Goal: Find contact information: Obtain details needed to contact an individual or organization

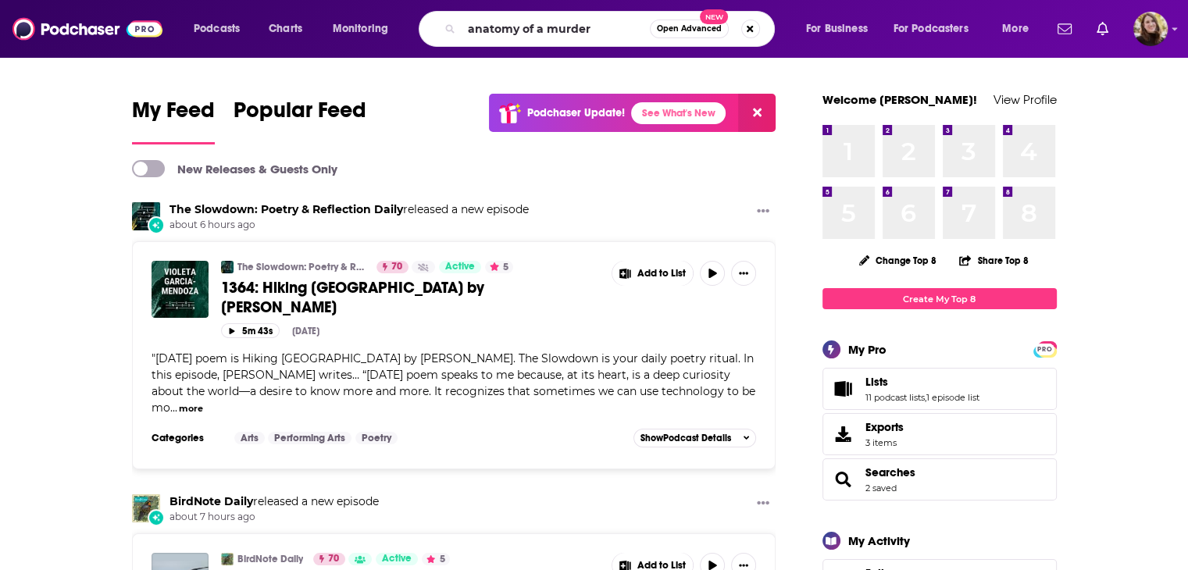
type input "anatomy of a murder"
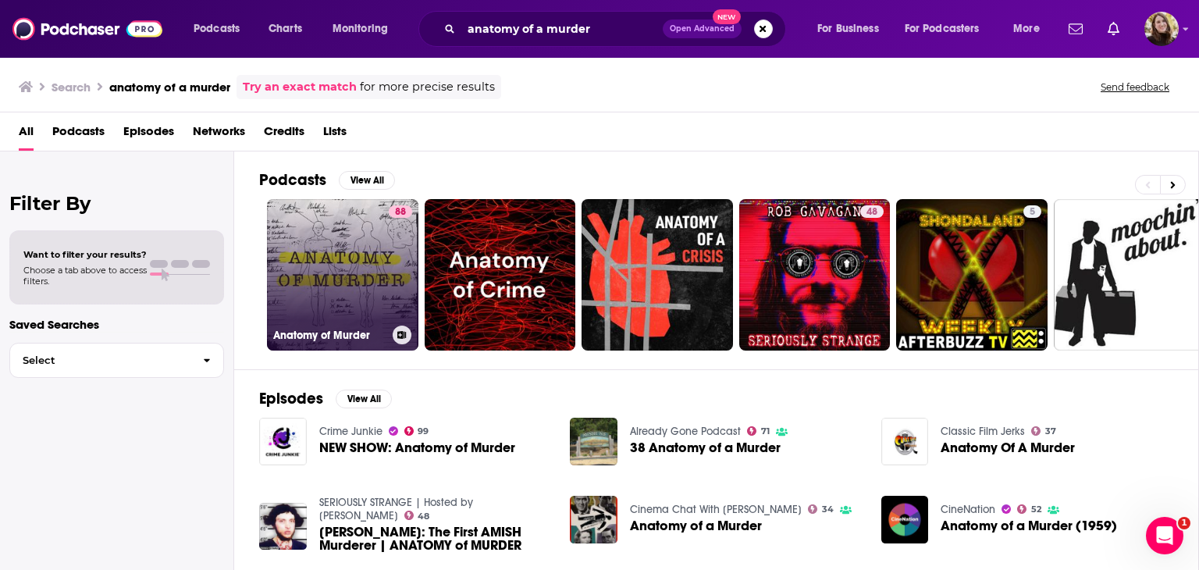
click at [334, 248] on link "88 Anatomy of Murder" at bounding box center [342, 274] width 151 height 151
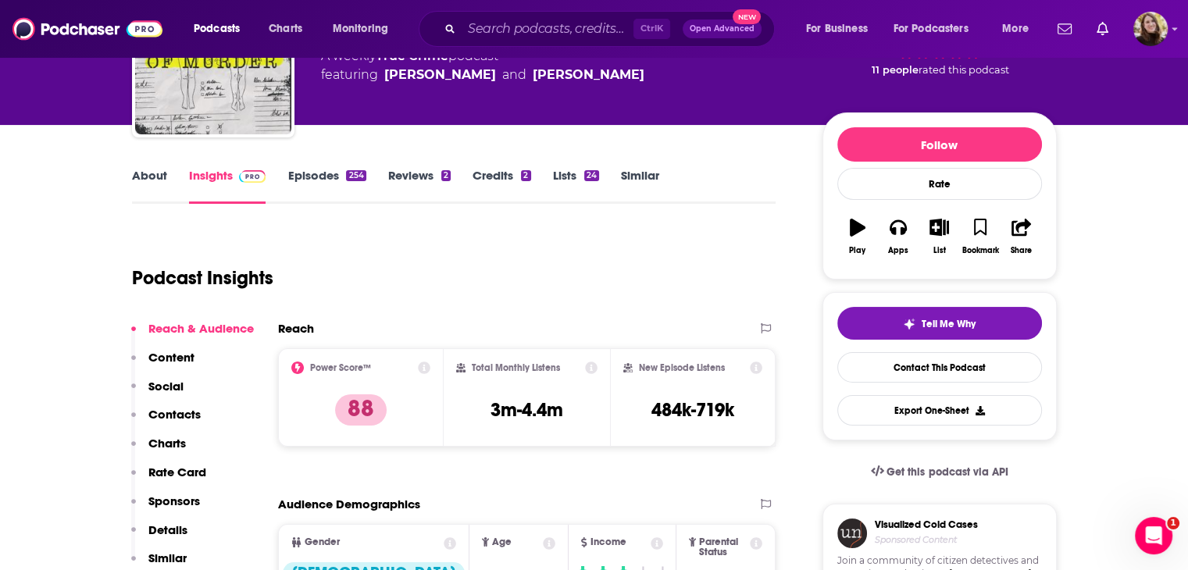
scroll to position [156, 0]
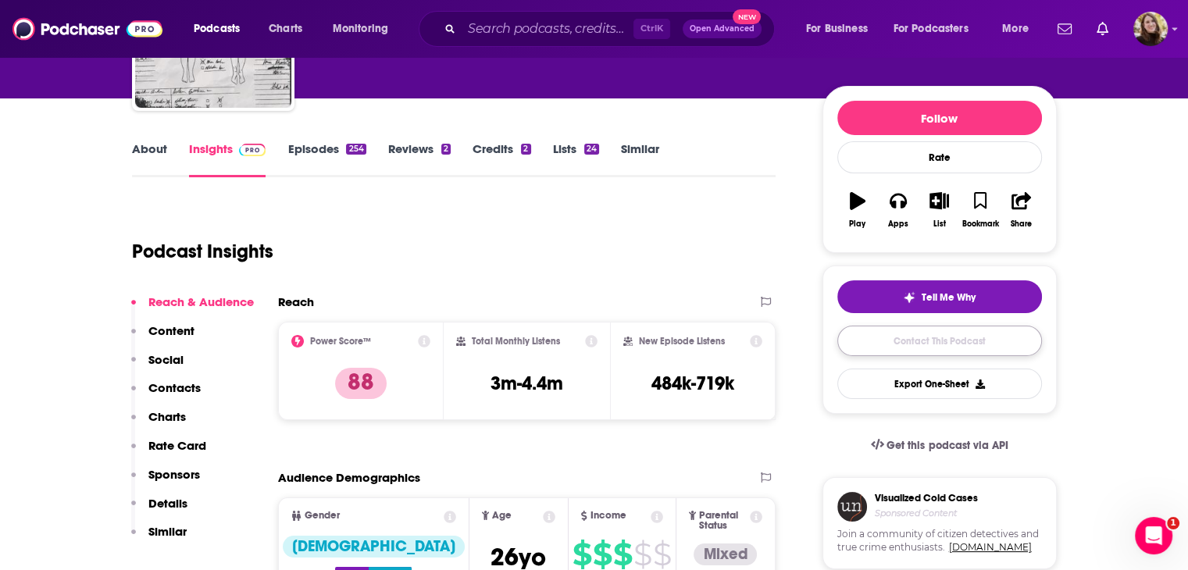
click at [920, 337] on link "Contact This Podcast" at bounding box center [939, 341] width 205 height 30
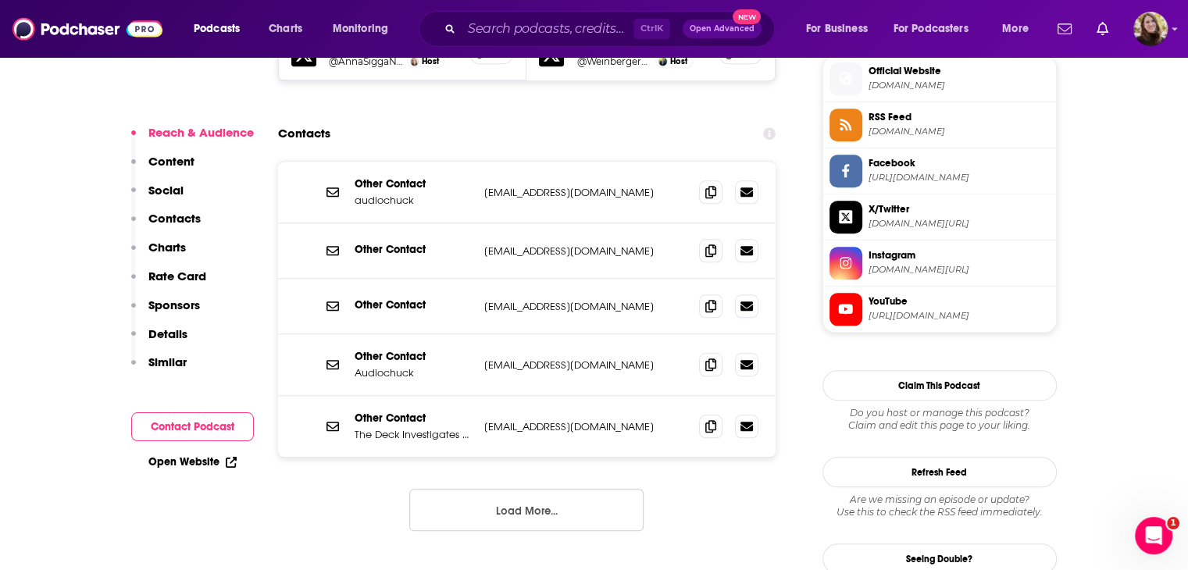
scroll to position [1515, 0]
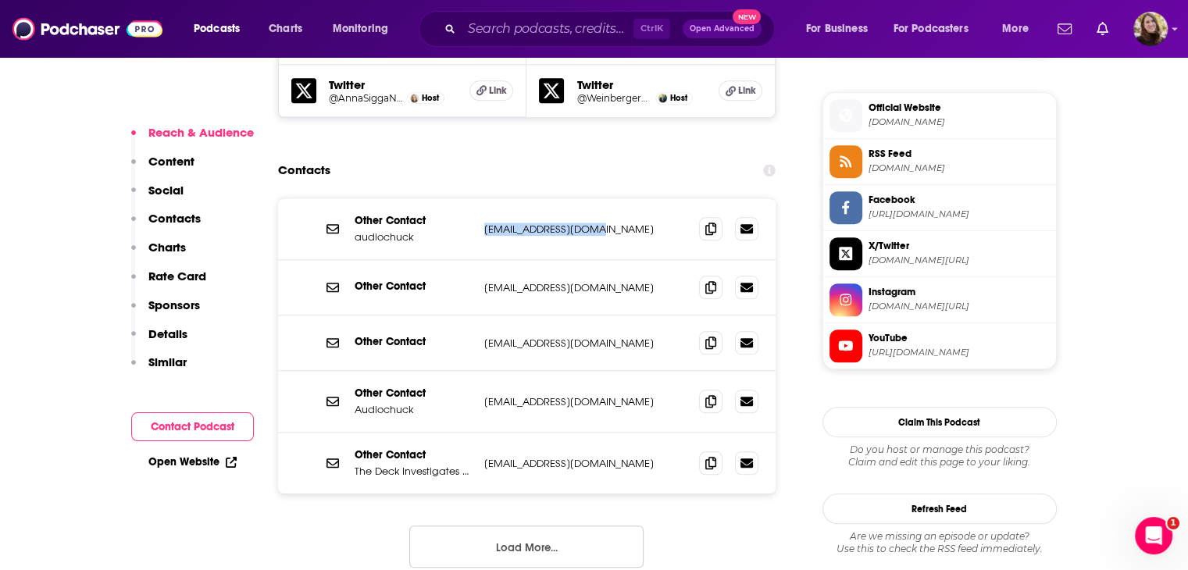
drag, startPoint x: 603, startPoint y: 154, endPoint x: 483, endPoint y: 154, distance: 120.2
click at [483, 198] on div "Other Contact audiochuck press@audiochuck.com press@audiochuck.com" at bounding box center [527, 229] width 498 height 62
drag, startPoint x: 647, startPoint y: 265, endPoint x: 483, endPoint y: 270, distance: 164.1
click at [484, 337] on p "CrimeJunkie@audiochuck.com" at bounding box center [585, 343] width 203 height 13
copy p "CrimeJunkie@audiochuck.com"
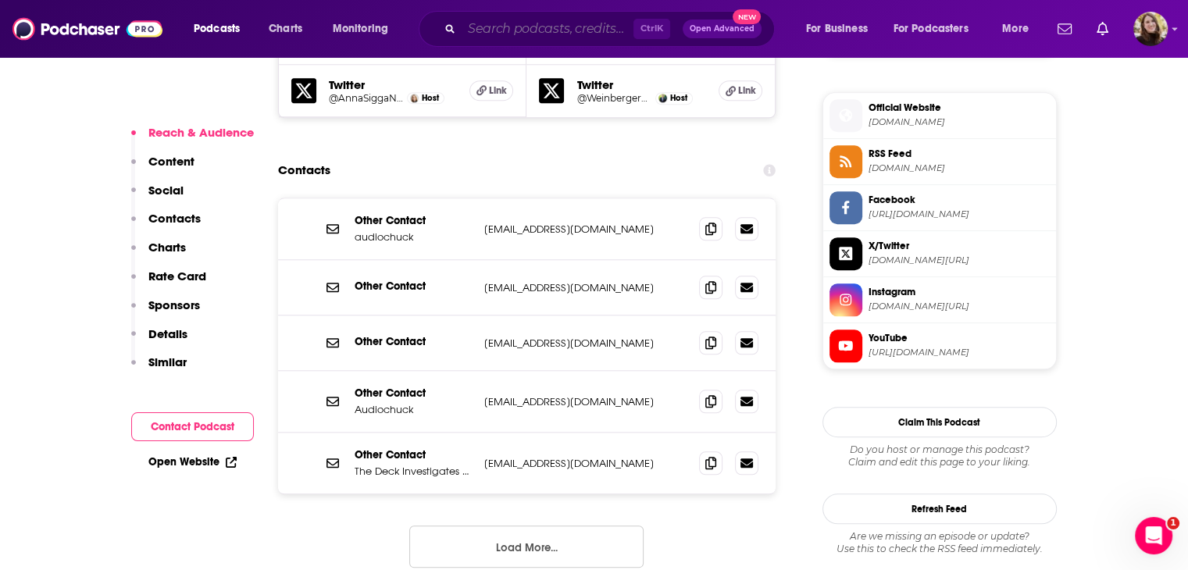
click at [494, 32] on input "Search podcasts, credits, & more..." at bounding box center [547, 28] width 172 height 25
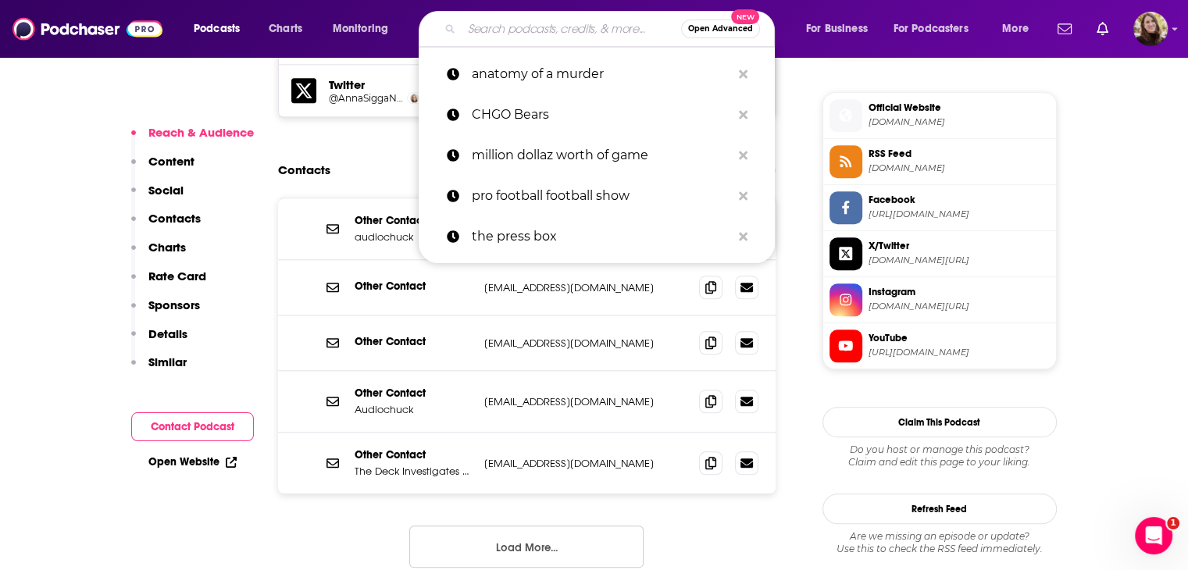
paste input "Sword and Scale"
type input "Sword and Scale"
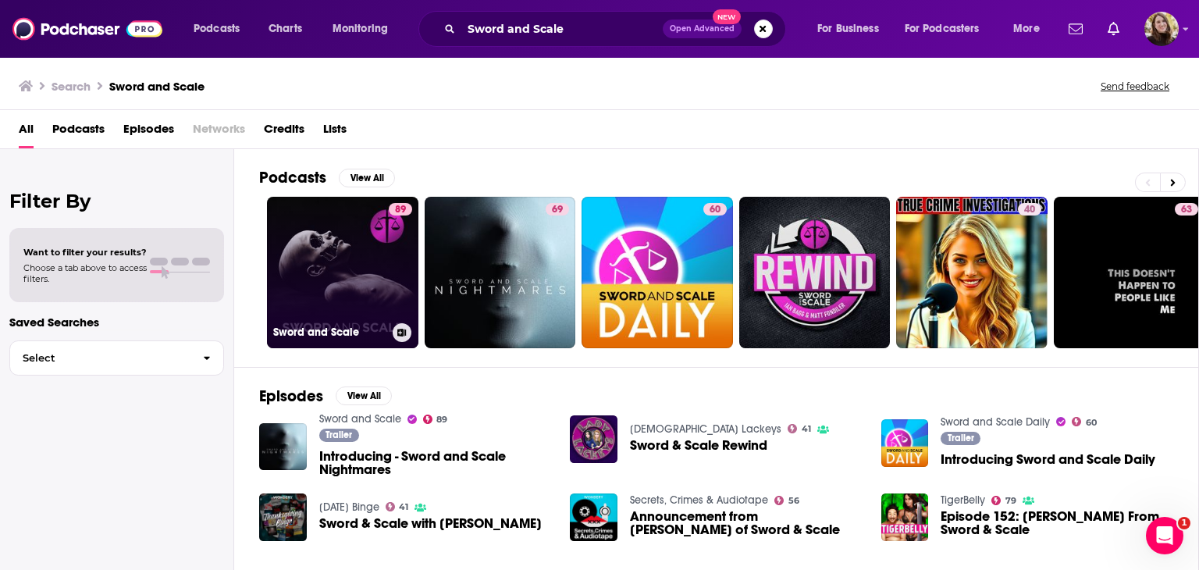
click at [344, 265] on link "89 Sword and Scale" at bounding box center [342, 272] width 151 height 151
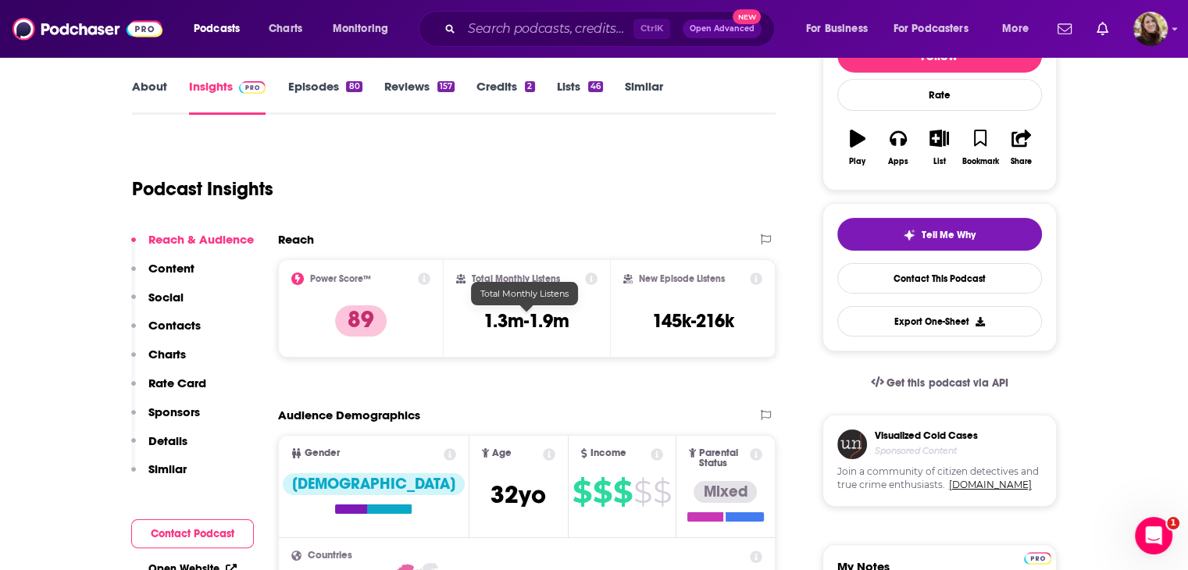
scroll to position [156, 0]
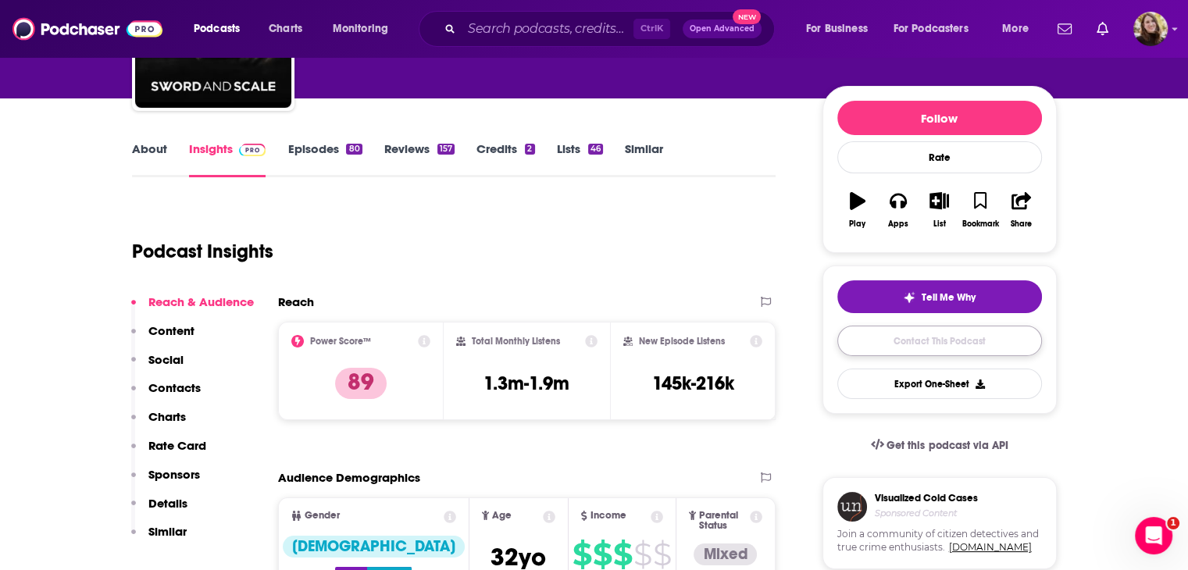
click at [953, 340] on link "Contact This Podcast" at bounding box center [939, 341] width 205 height 30
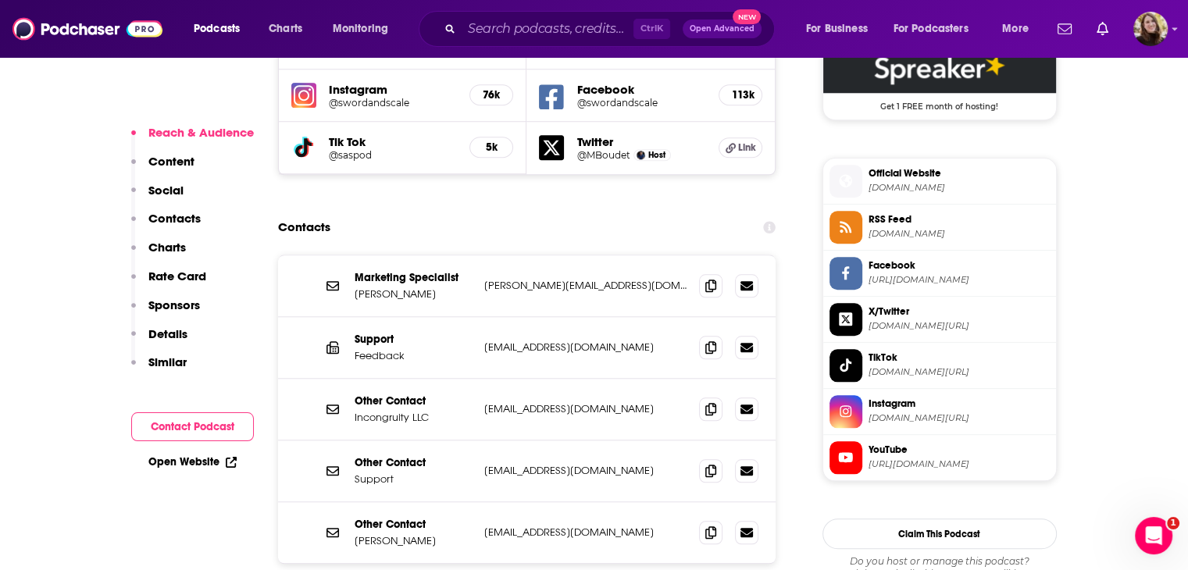
scroll to position [1418, 0]
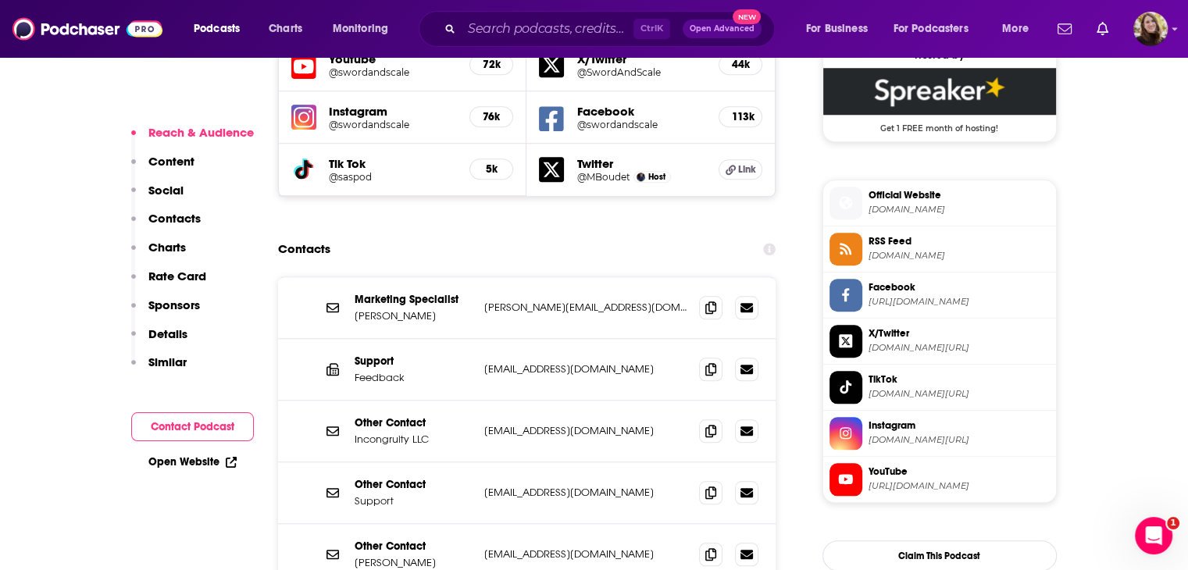
drag, startPoint x: 661, startPoint y: 480, endPoint x: 356, endPoint y: 488, distance: 304.6
click at [0, 0] on div "Other Contact Evan Ziegelmann eziegelmann@swordandscale.com eziegelmann@swordan…" at bounding box center [0, 0] width 0 height 0
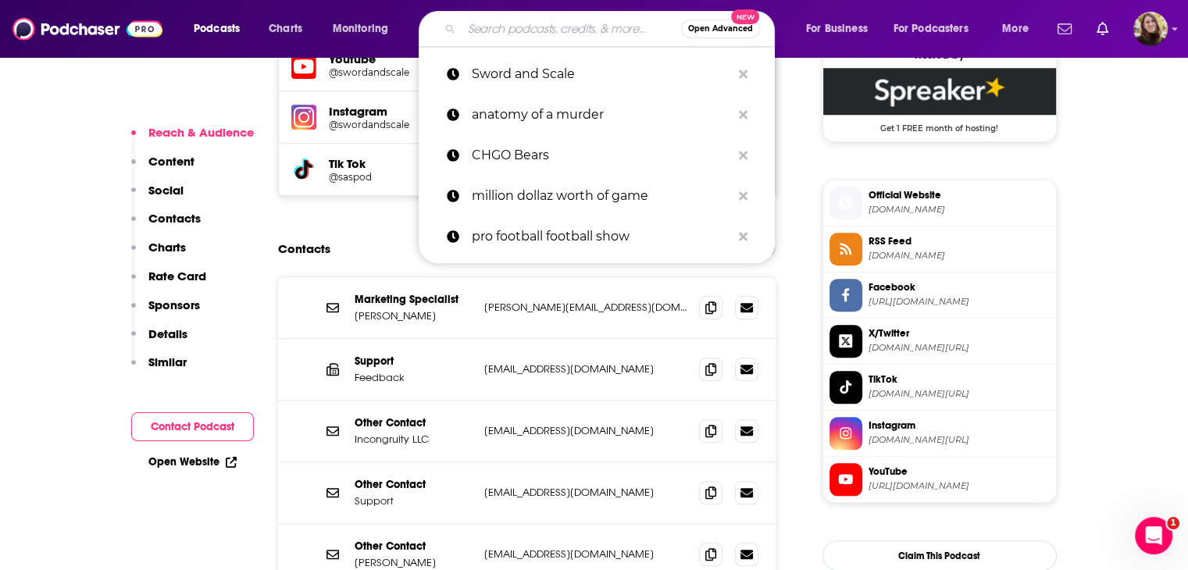
click at [505, 34] on input "Search podcasts, credits, & more..." at bounding box center [570, 28] width 219 height 25
paste input "Sword and Scale"
type input "Sword and Scale"
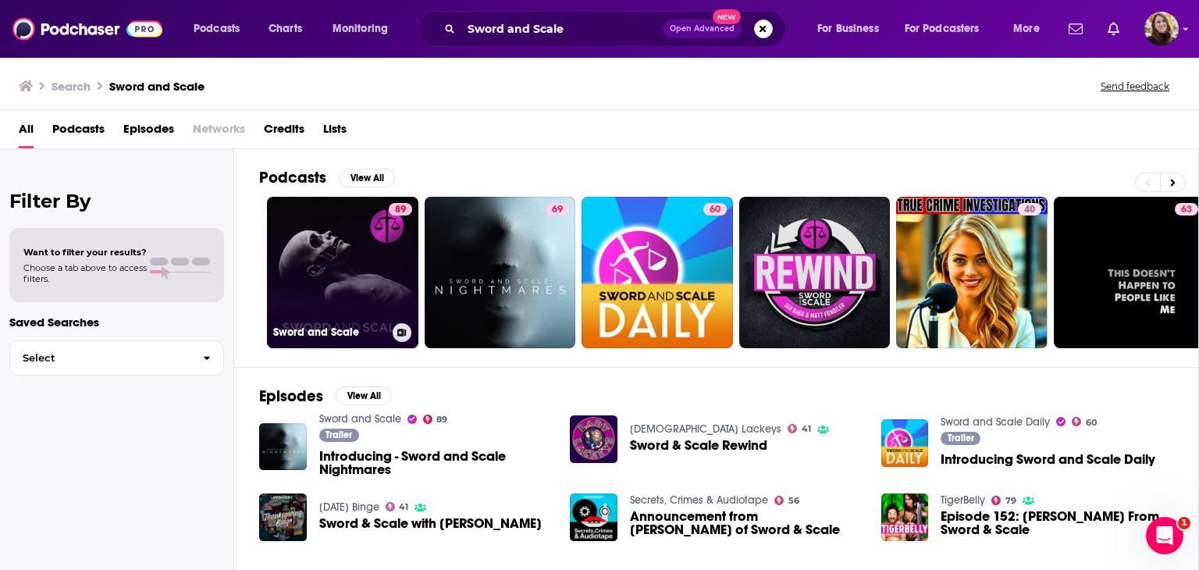
click at [294, 272] on link "89 Sword and Scale" at bounding box center [342, 272] width 151 height 151
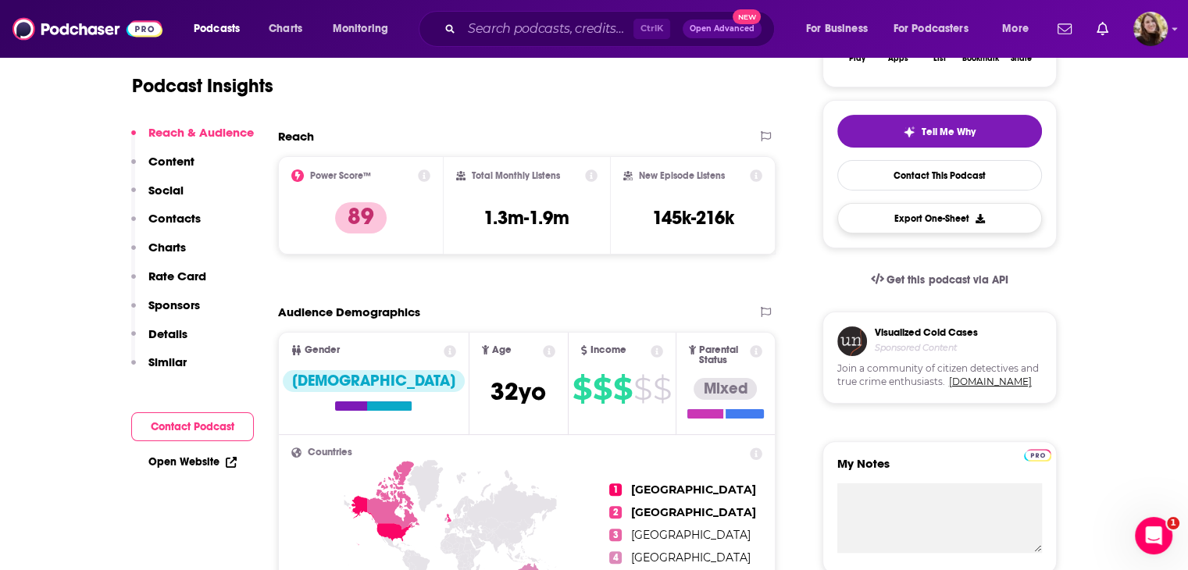
scroll to position [234, 0]
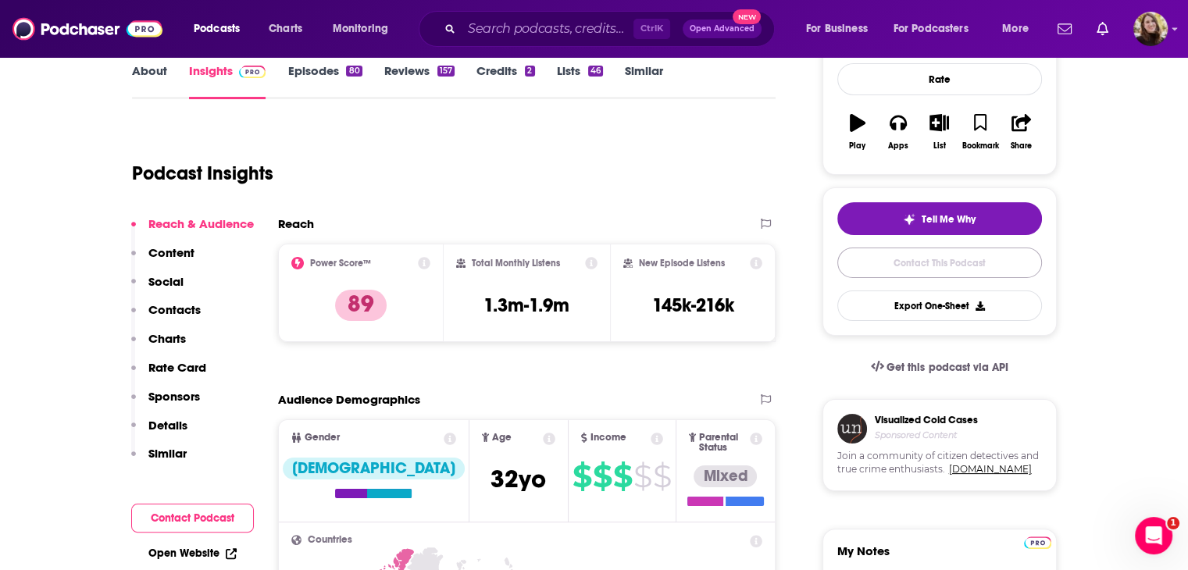
click at [942, 260] on link "Contact This Podcast" at bounding box center [939, 263] width 205 height 30
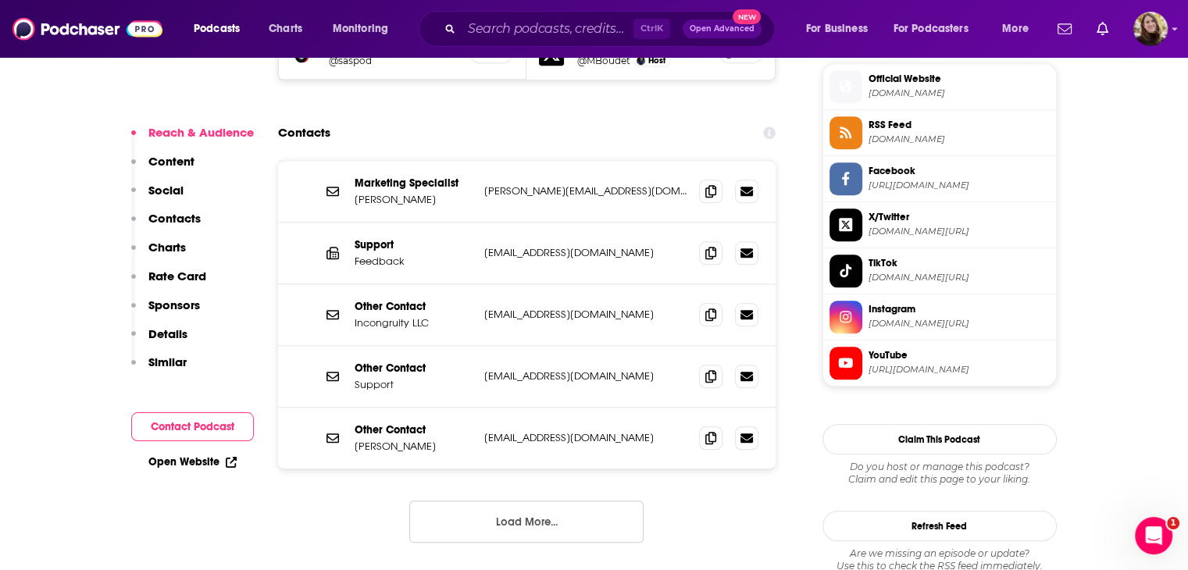
scroll to position [1496, 0]
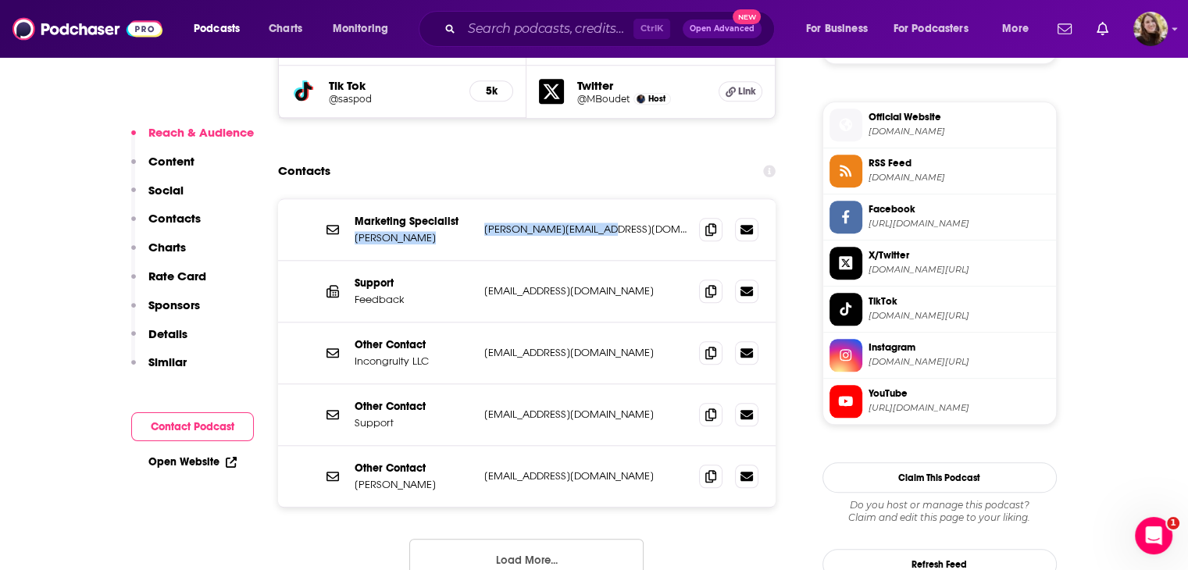
drag, startPoint x: 635, startPoint y: 153, endPoint x: 352, endPoint y: 155, distance: 282.7
click at [352, 199] on div "Marketing Specialist Mike Boudet mike@swordandscale.com mike@swordandscale.com" at bounding box center [527, 230] width 498 height 62
copy div "Mike Boudet mike@swordandscale.com"
click at [485, 36] on input "Search podcasts, credits, & more..." at bounding box center [547, 28] width 172 height 25
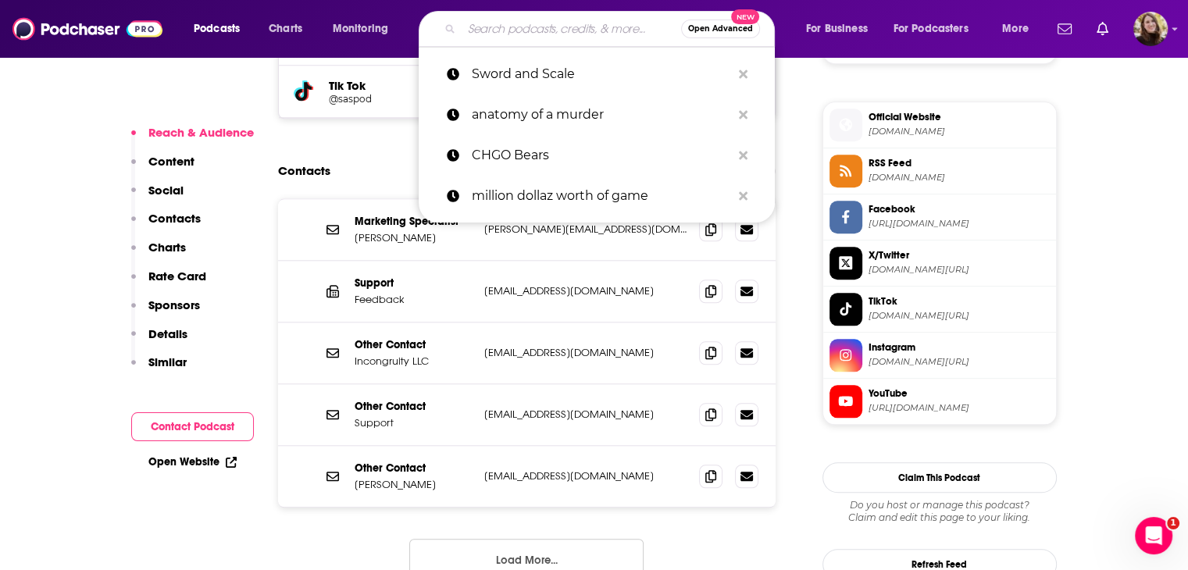
paste input "The Minds of Madness True Crime podcast"
type input "The Minds of Madness True Crime podcast"
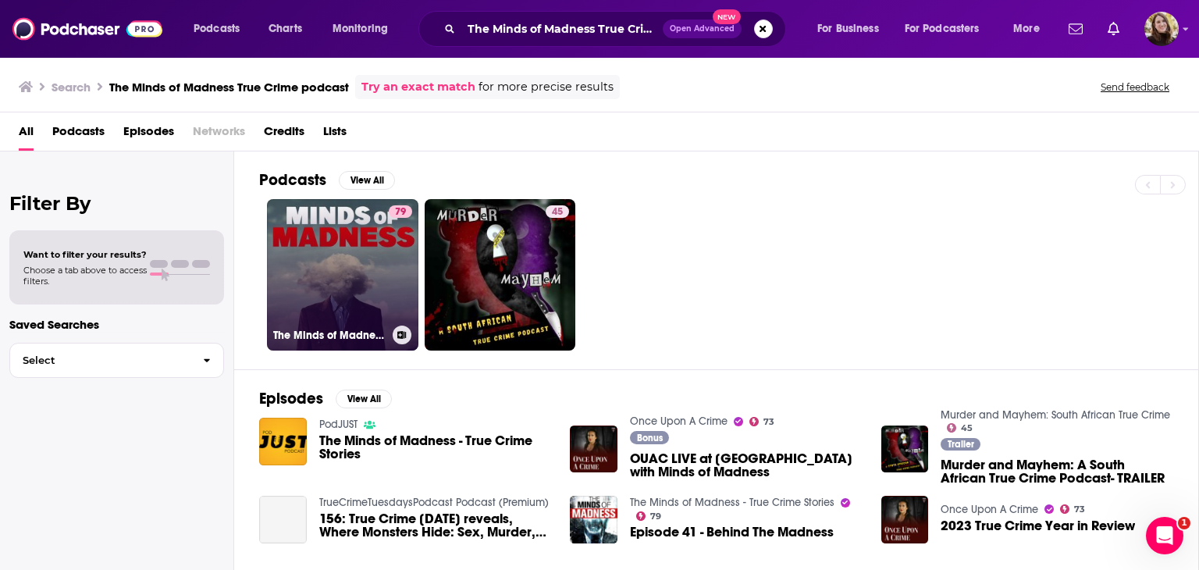
click at [345, 263] on link "79 The Minds of Madness - True Crime Stories" at bounding box center [342, 274] width 151 height 151
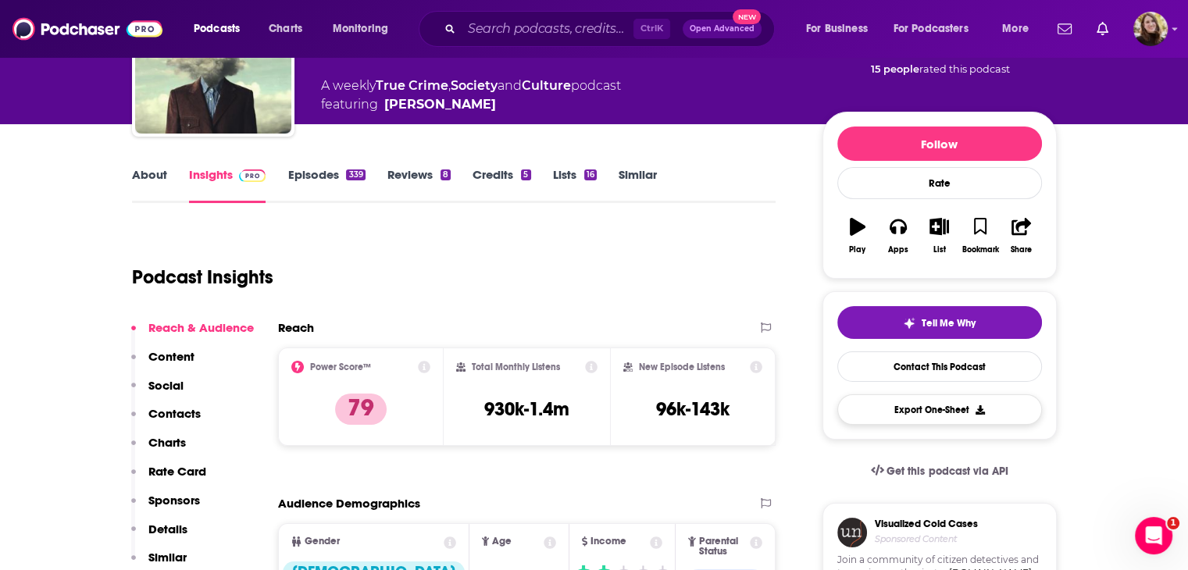
scroll to position [156, 0]
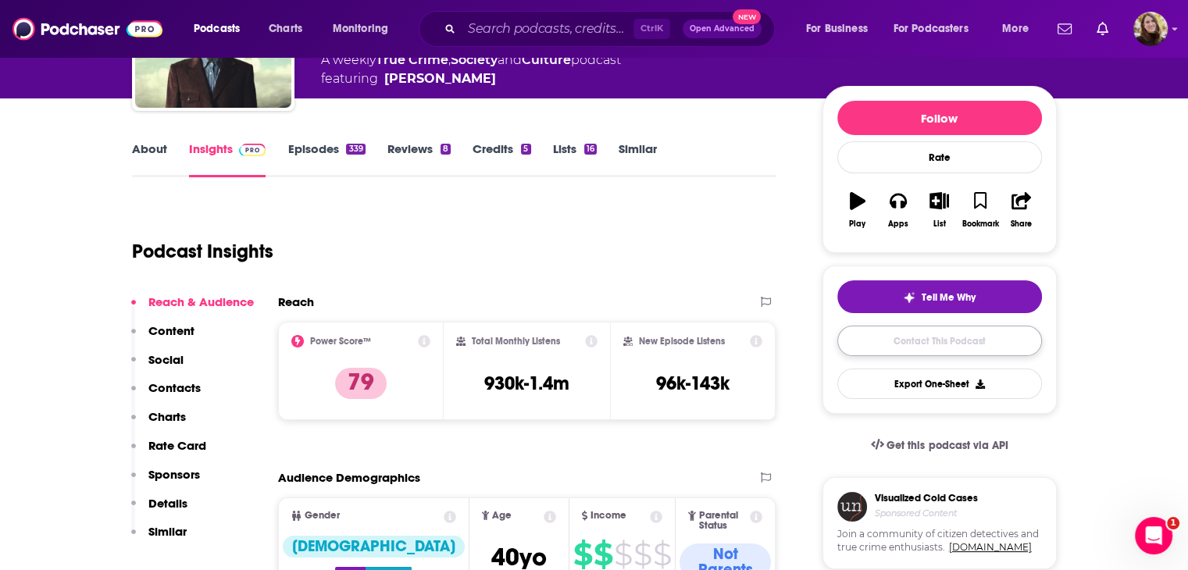
click at [939, 341] on link "Contact This Podcast" at bounding box center [939, 341] width 205 height 30
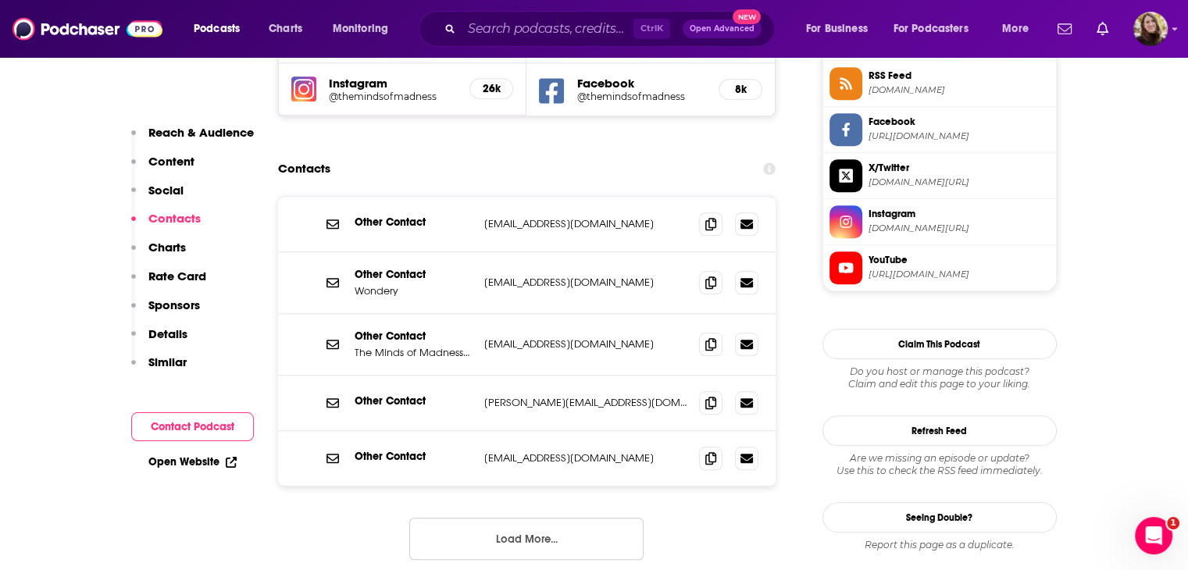
scroll to position [1443, 0]
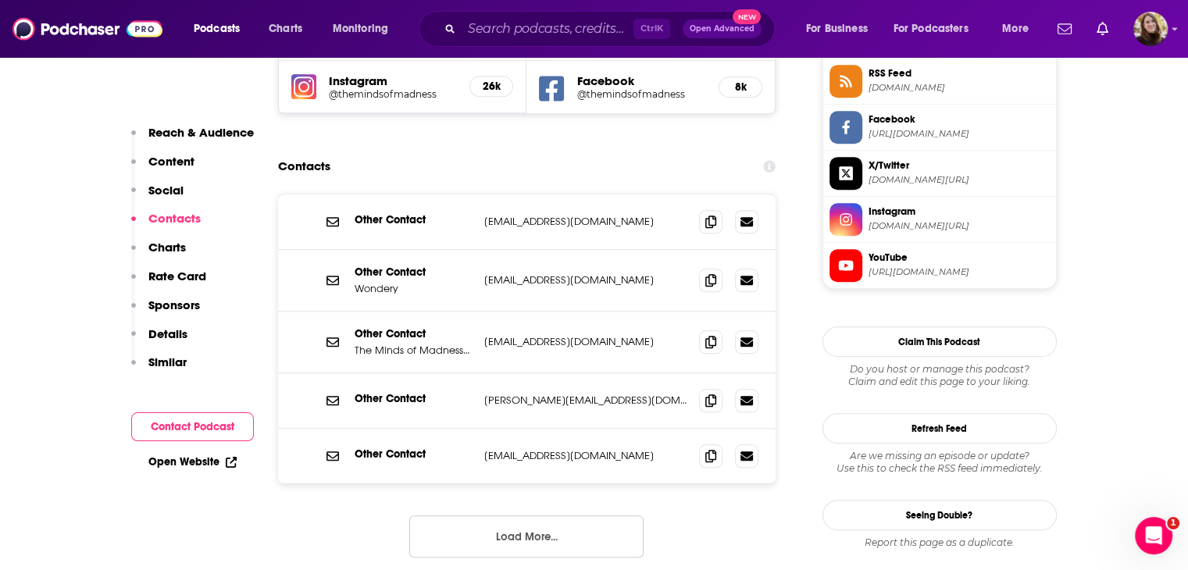
drag, startPoint x: 669, startPoint y: 263, endPoint x: 505, endPoint y: 266, distance: 164.0
click at [483, 312] on div "Other Contact The Minds of Madness | Wondery info@mindsofmadnesspodcast.com inf…" at bounding box center [527, 343] width 498 height 62
copy p "info@mindsofmadnesspodcast.com"
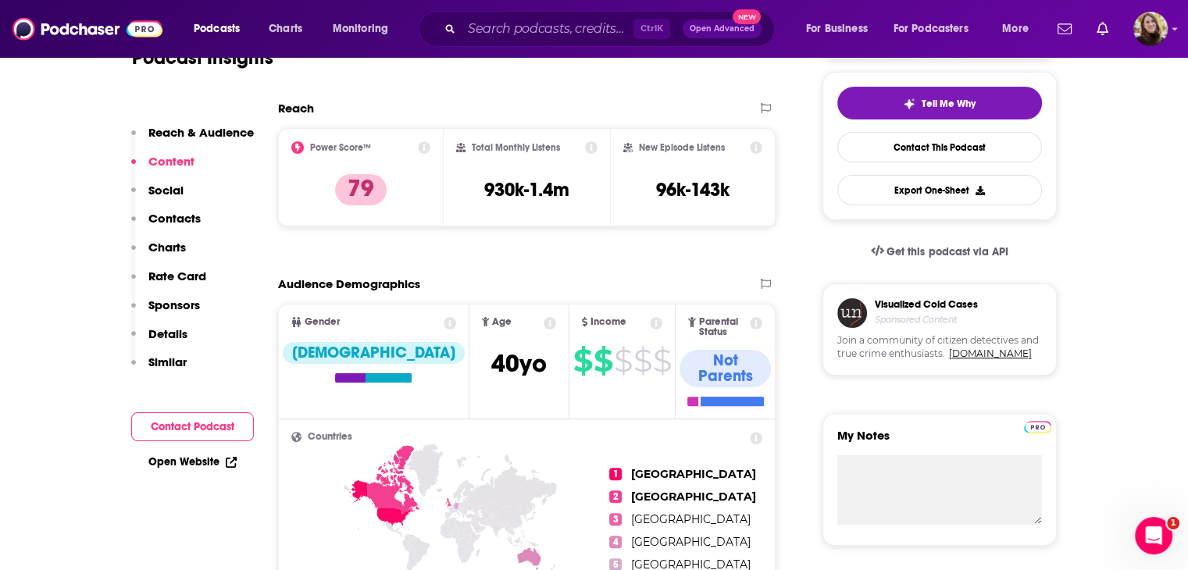
scroll to position [0, 0]
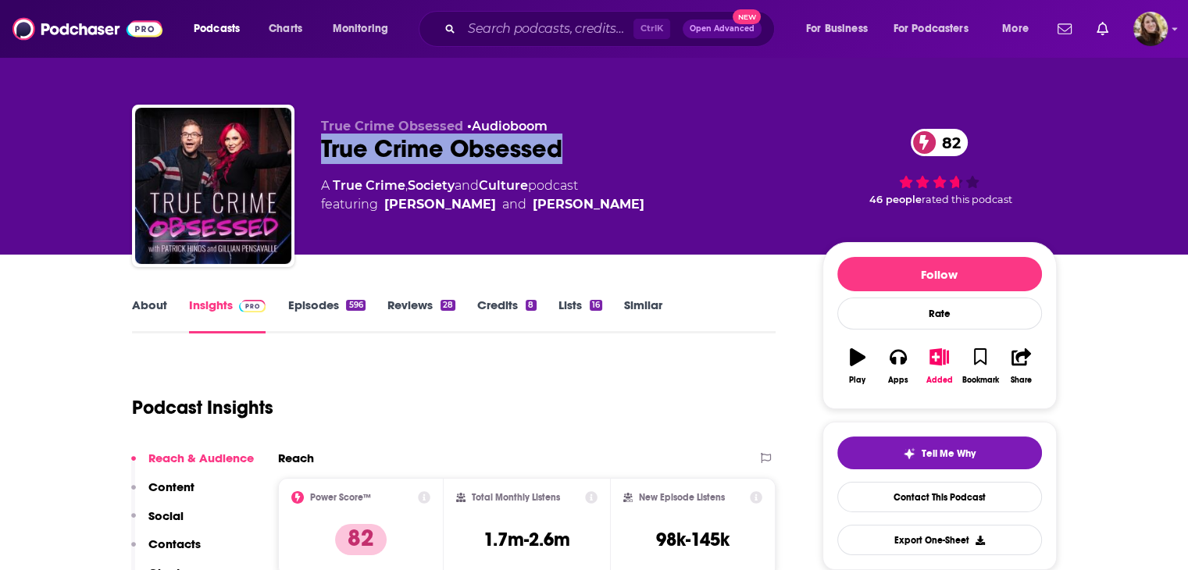
drag, startPoint x: 584, startPoint y: 160, endPoint x: 308, endPoint y: 160, distance: 276.4
click at [308, 160] on div "True Crime Obsessed • Audioboom True Crime Obsessed 82 A True Crime , Society a…" at bounding box center [594, 189] width 924 height 169
copy h2 "True Crime Obsessed"
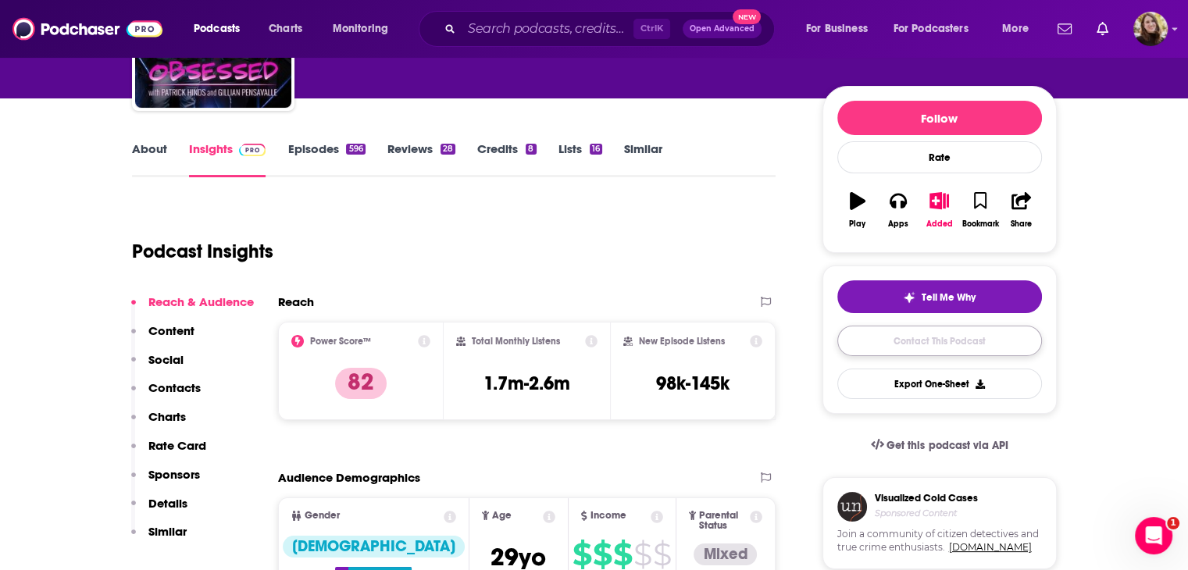
click at [908, 343] on link "Contact This Podcast" at bounding box center [939, 341] width 205 height 30
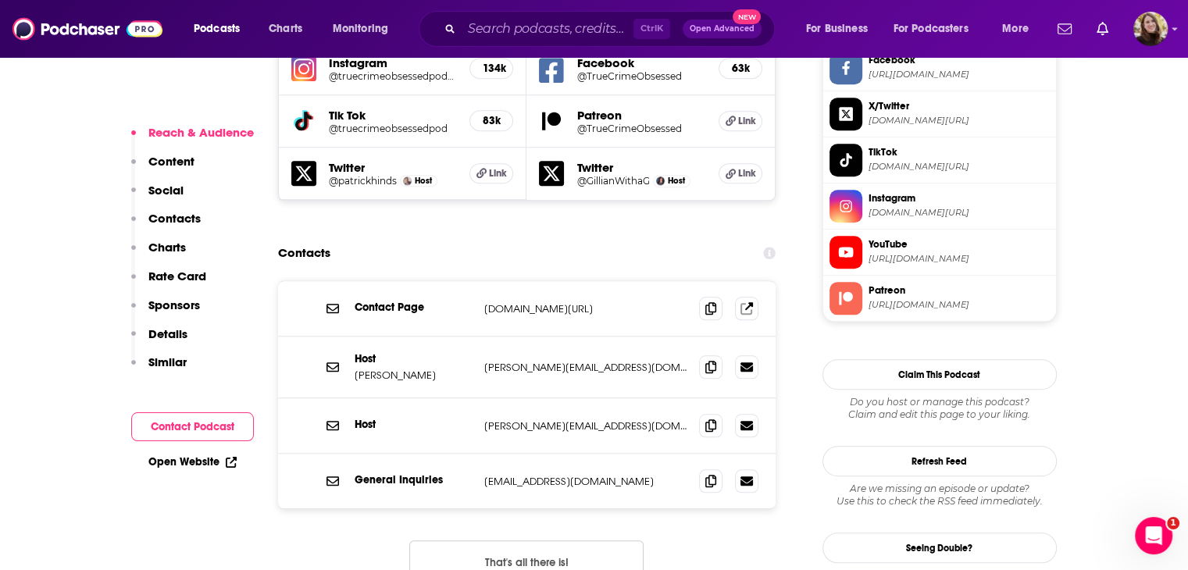
scroll to position [1490, 0]
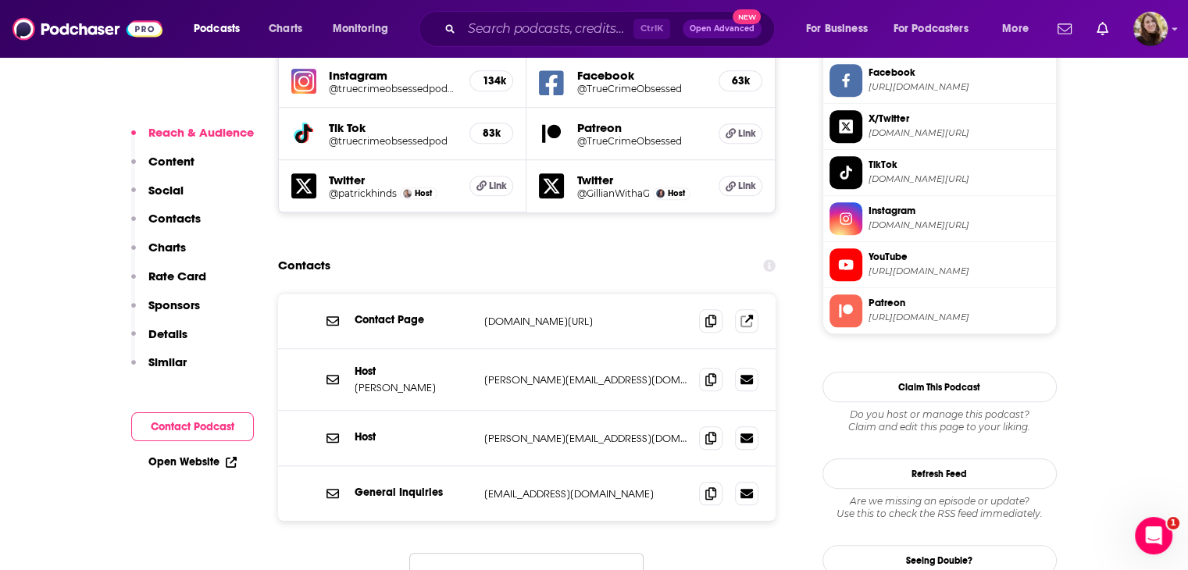
drag, startPoint x: 648, startPoint y: 285, endPoint x: 472, endPoint y: 287, distance: 175.7
click at [472, 349] on div "Host [PERSON_NAME] [PERSON_NAME][EMAIL_ADDRESS][DOMAIN_NAME] [PERSON_NAME][EMAI…" at bounding box center [527, 380] width 498 height 62
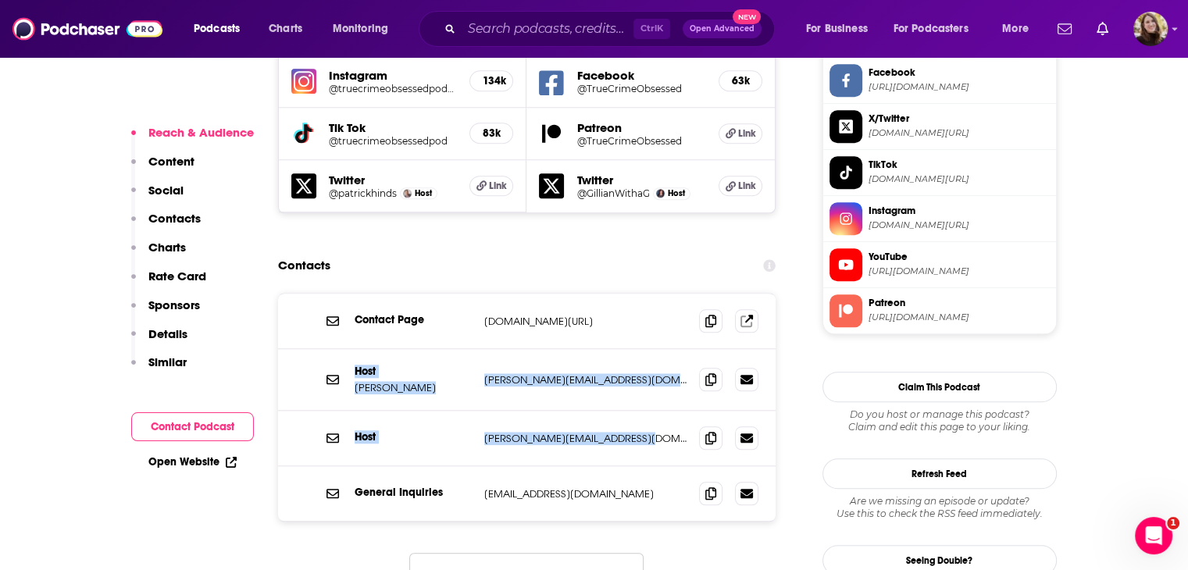
drag, startPoint x: 652, startPoint y: 345, endPoint x: 334, endPoint y: 296, distance: 321.6
click at [334, 296] on div "Contact Page [DOMAIN_NAME][URL] [DOMAIN_NAME][URL] Host [PERSON_NAME] [PERSON_N…" at bounding box center [527, 407] width 498 height 227
copy div "Host [PERSON_NAME] [PERSON_NAME][EMAIL_ADDRESS][DOMAIN_NAME] [PERSON_NAME][EMAI…"
drag, startPoint x: 643, startPoint y: 400, endPoint x: 344, endPoint y: 285, distance: 320.3
click at [344, 294] on div "Contact Page [DOMAIN_NAME][URL] [DOMAIN_NAME][URL] Host [PERSON_NAME] [PERSON_N…" at bounding box center [527, 407] width 498 height 227
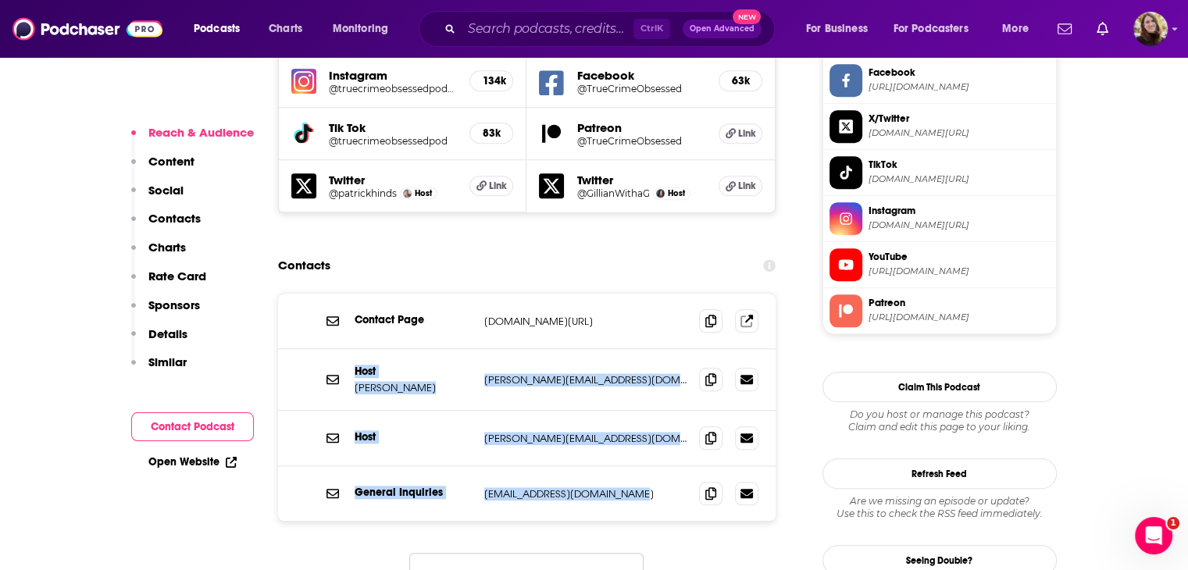
copy div "Host [PERSON_NAME] [PERSON_NAME][EMAIL_ADDRESS][DOMAIN_NAME] [PERSON_NAME][EMAI…"
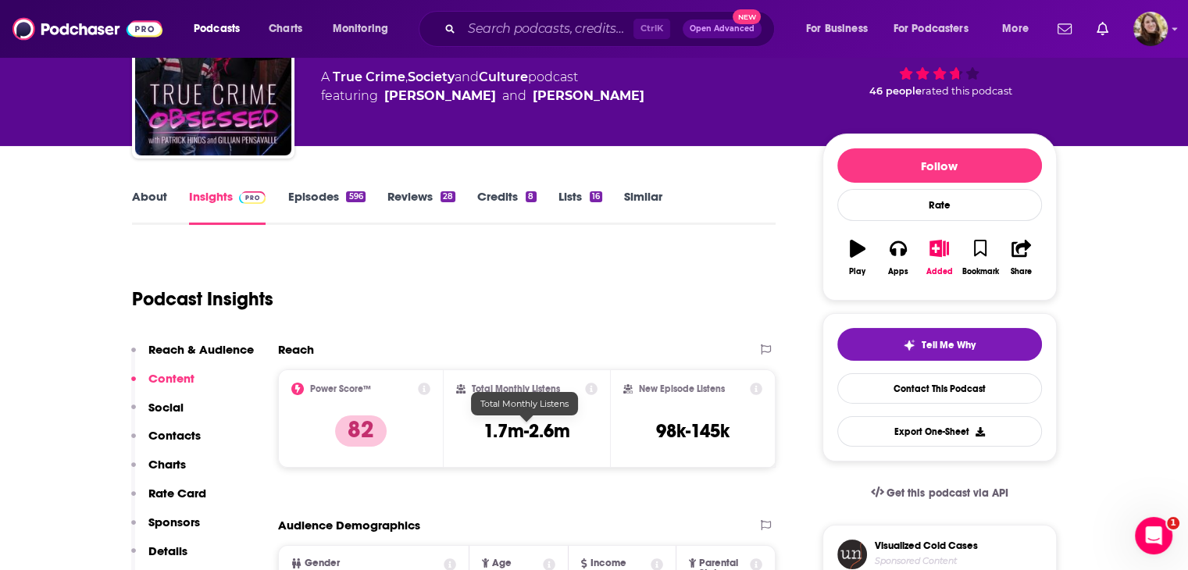
scroll to position [0, 0]
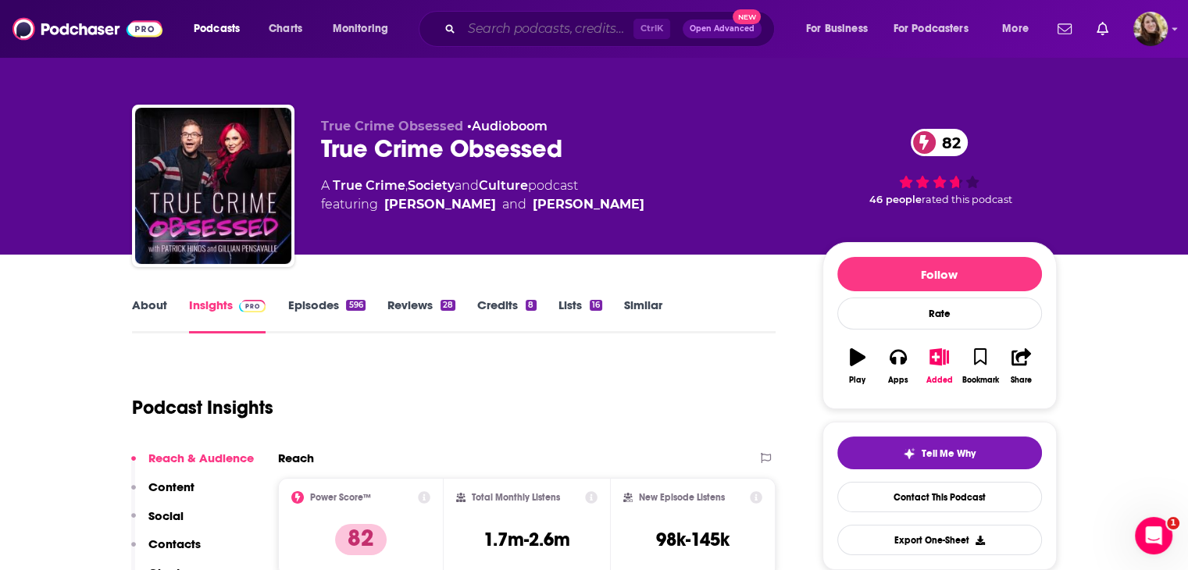
click at [518, 31] on input "Search podcasts, credits, & more..." at bounding box center [547, 28] width 172 height 25
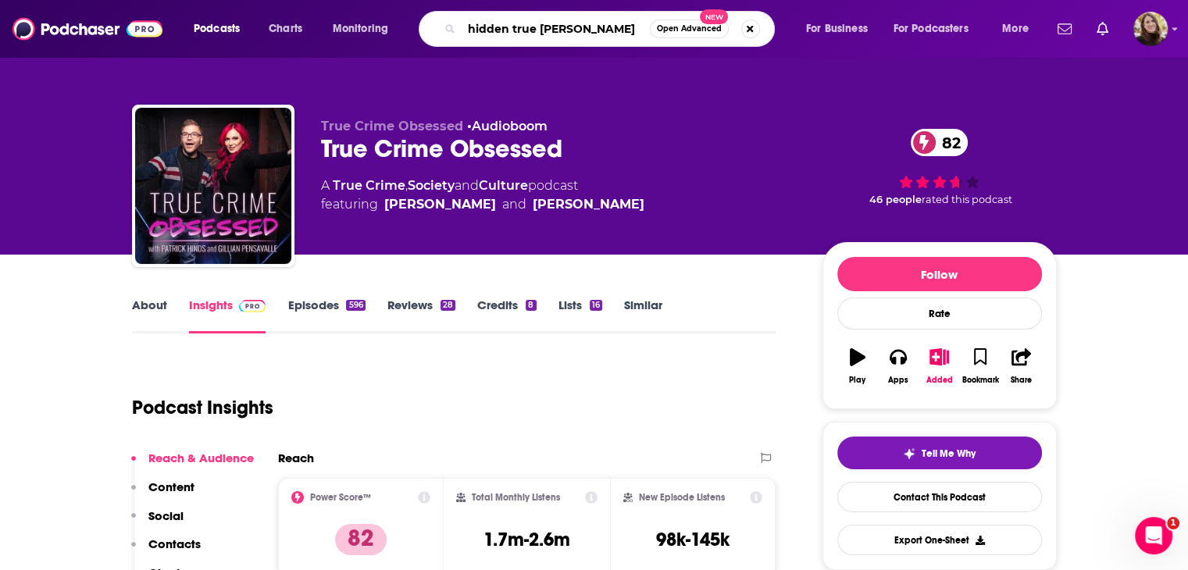
type input "hidden true crime"
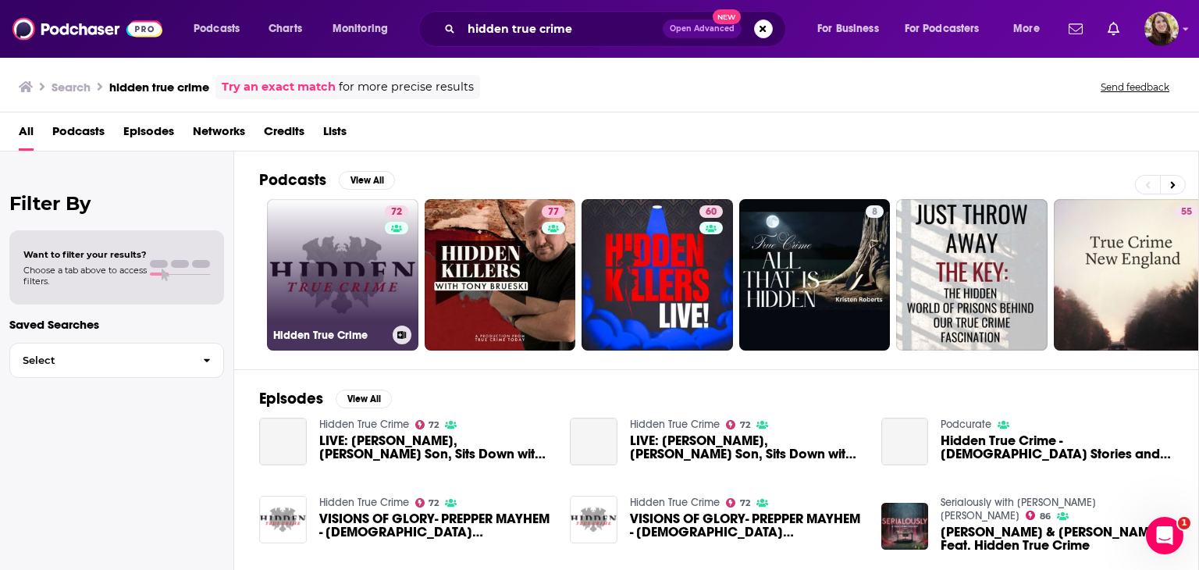
click at [327, 290] on link "72 Hidden True Crime" at bounding box center [342, 274] width 151 height 151
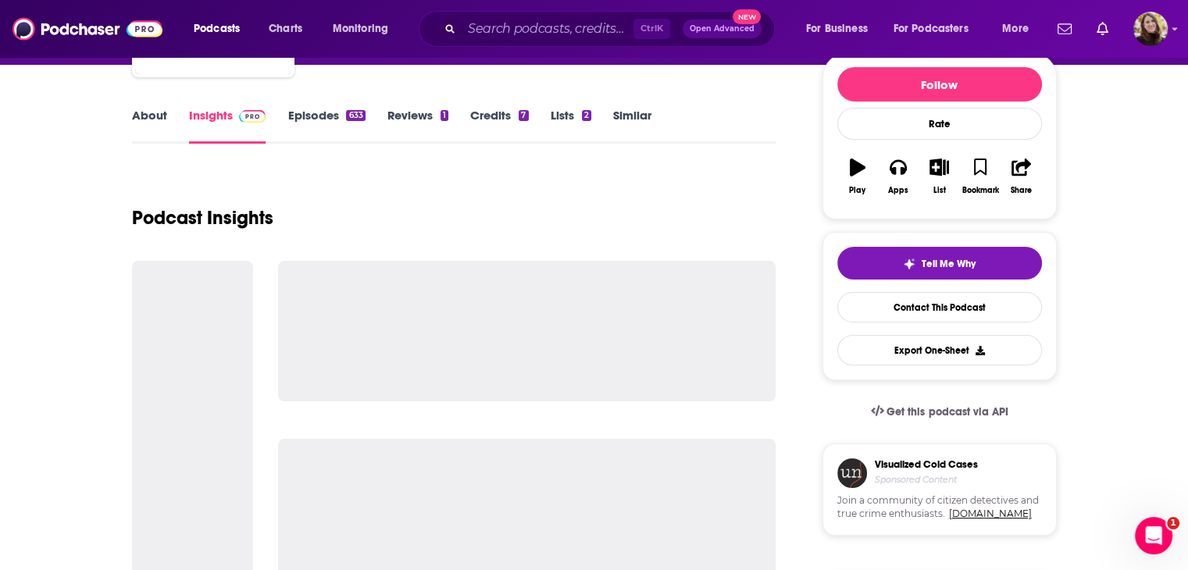
scroll to position [234, 0]
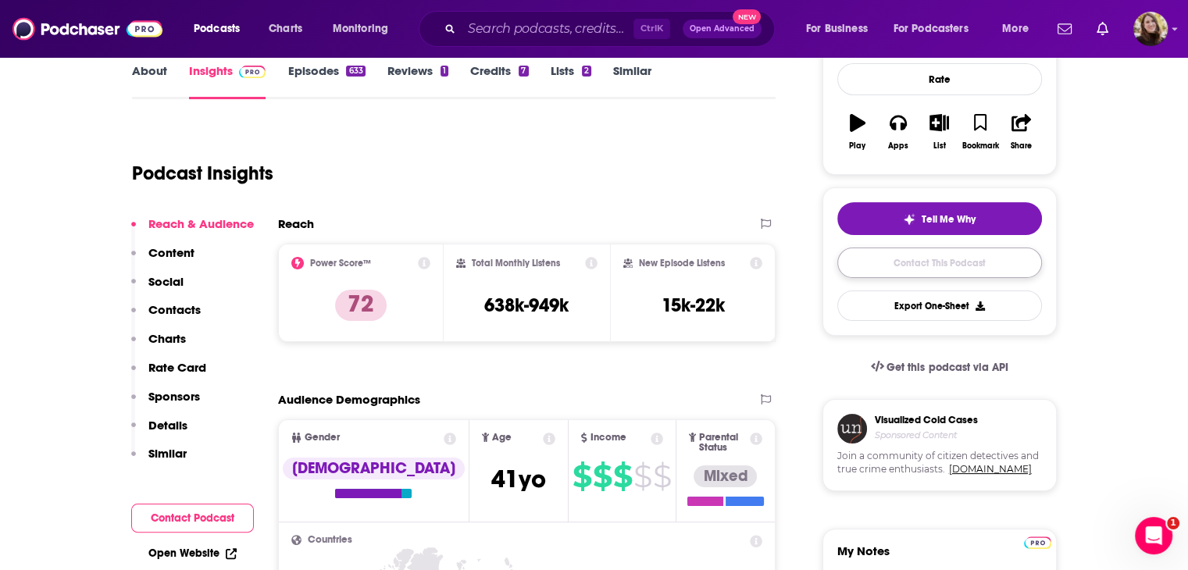
click at [927, 262] on link "Contact This Podcast" at bounding box center [939, 263] width 205 height 30
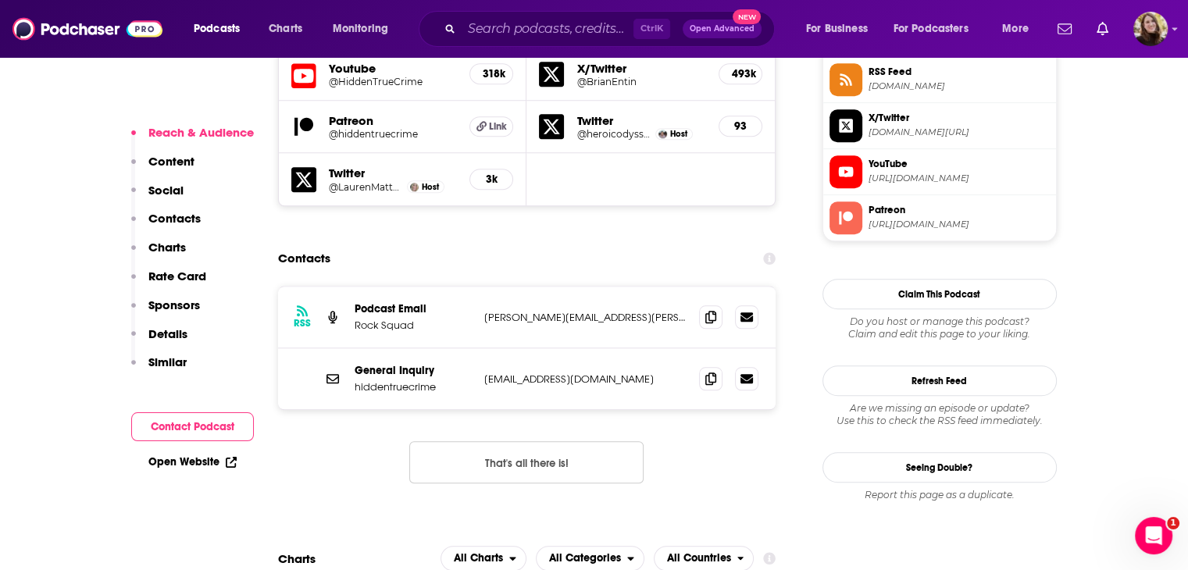
scroll to position [1437, 0]
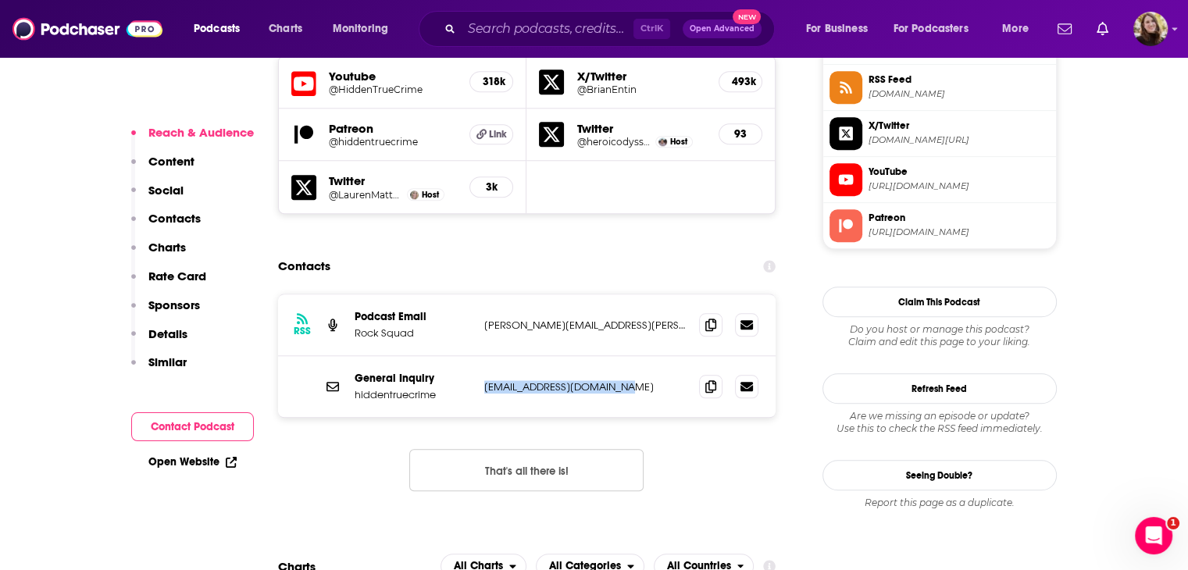
drag, startPoint x: 643, startPoint y: 291, endPoint x: 497, endPoint y: 291, distance: 146.0
click at [484, 380] on p "[EMAIL_ADDRESS][DOMAIN_NAME]" at bounding box center [585, 386] width 203 height 13
copy p "[EMAIL_ADDRESS][DOMAIN_NAME]"
click at [456, 32] on div "Ctrl K Open Advanced New" at bounding box center [597, 29] width 356 height 36
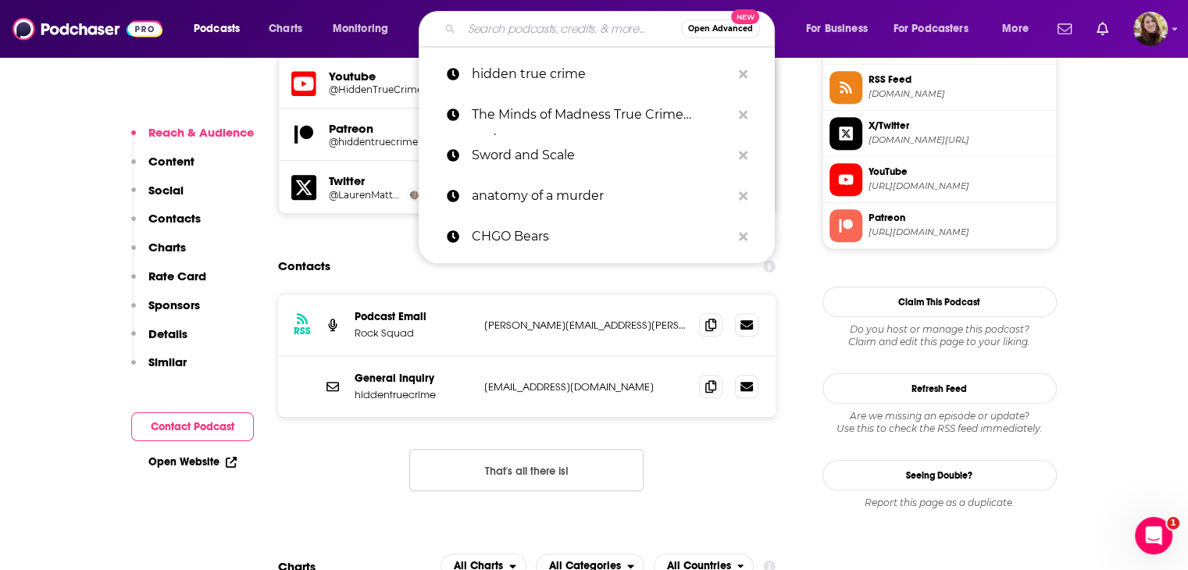
click at [575, 23] on input "Search podcasts, credits, & more..." at bounding box center [570, 28] width 219 height 25
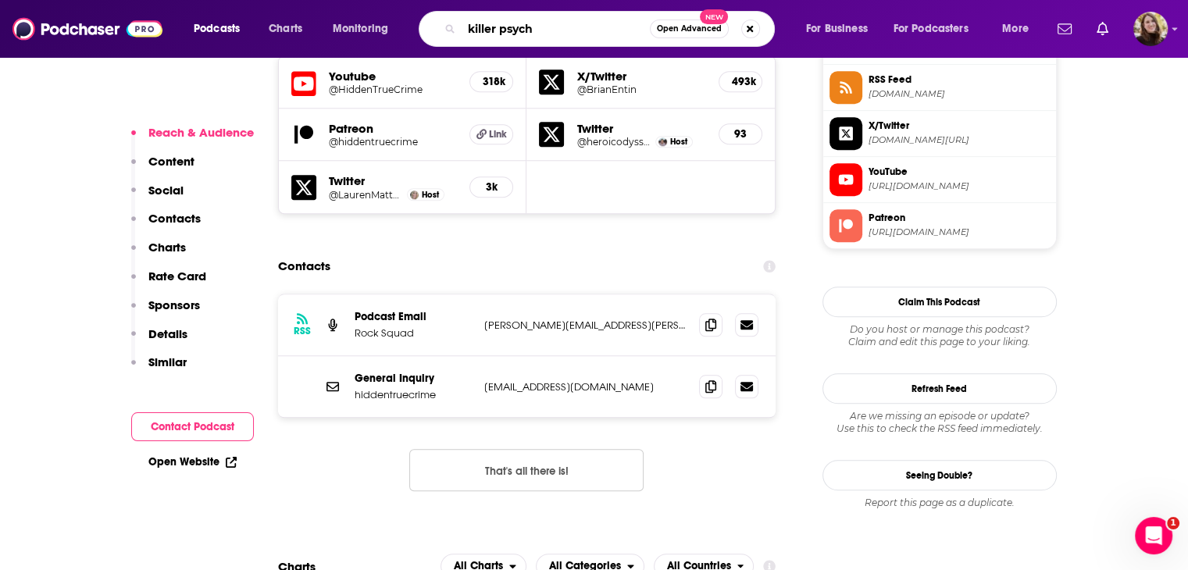
type input "killer psyche"
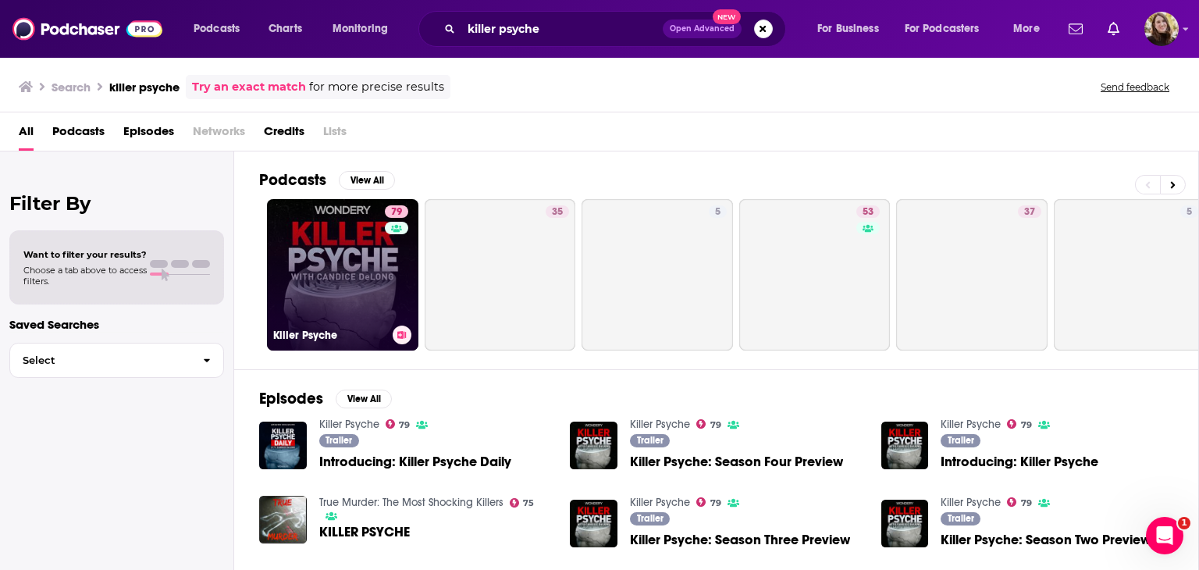
click at [372, 264] on link "79 Killer Psyche" at bounding box center [342, 274] width 151 height 151
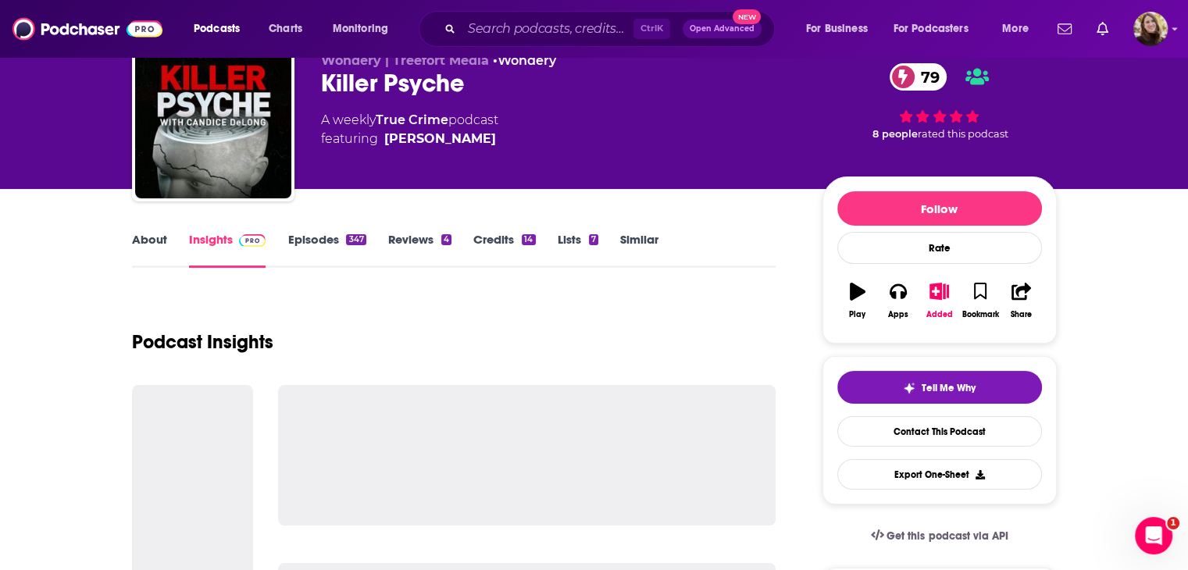
scroll to position [234, 0]
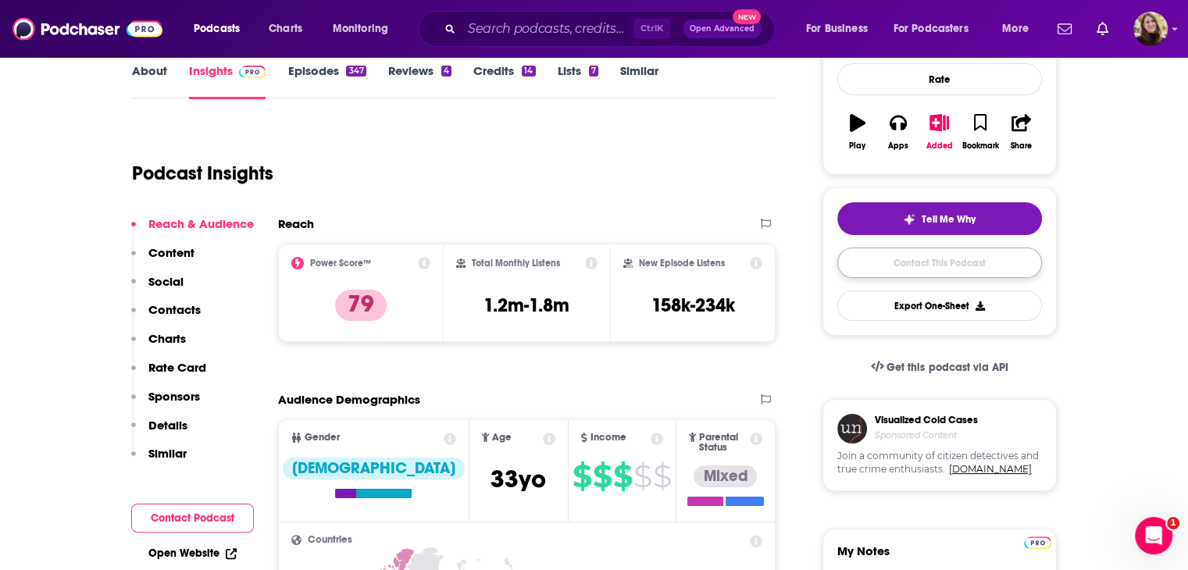
click at [918, 266] on link "Contact This Podcast" at bounding box center [939, 263] width 205 height 30
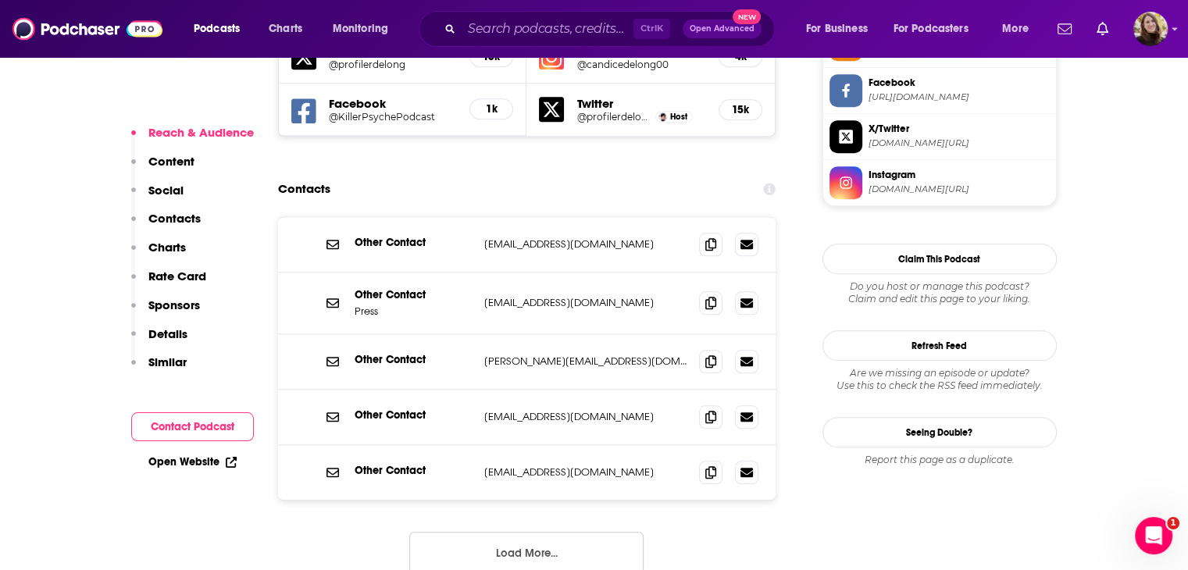
scroll to position [1479, 0]
